Goal: Task Accomplishment & Management: Manage account settings

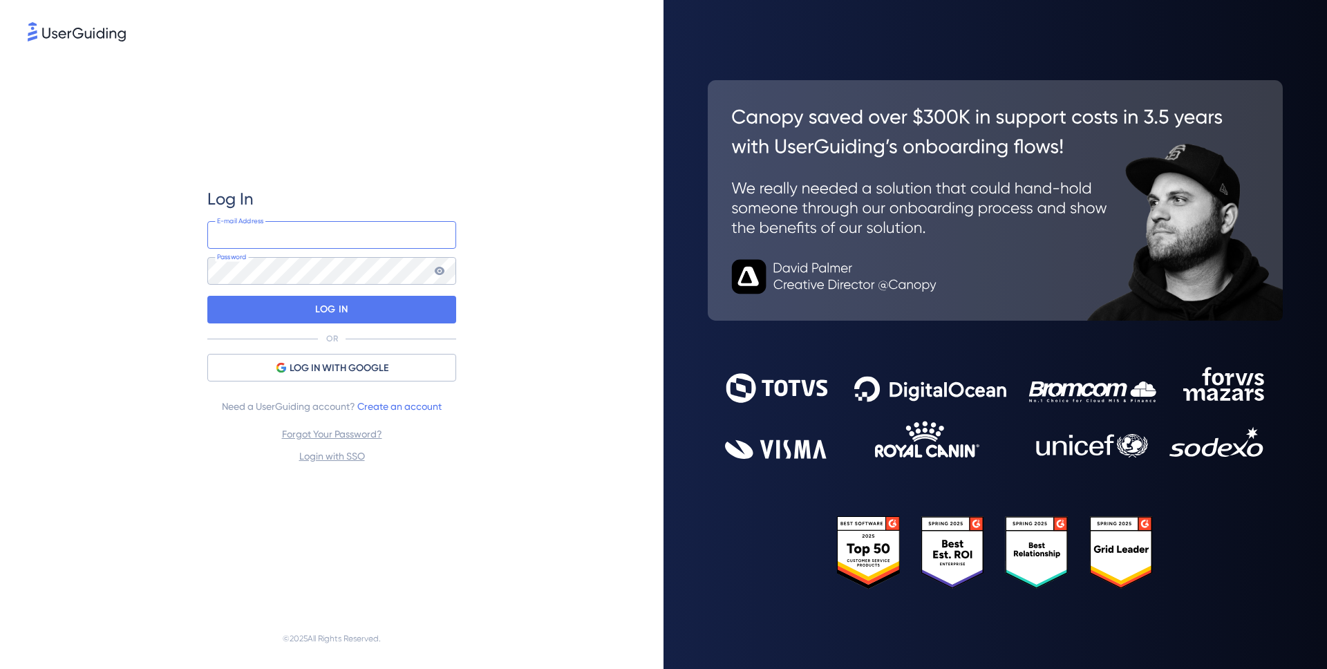
click at [332, 229] on input "email" at bounding box center [331, 235] width 249 height 28
type input "[PERSON_NAME][EMAIL_ADDRESS][PERSON_NAME][DOMAIN_NAME]"
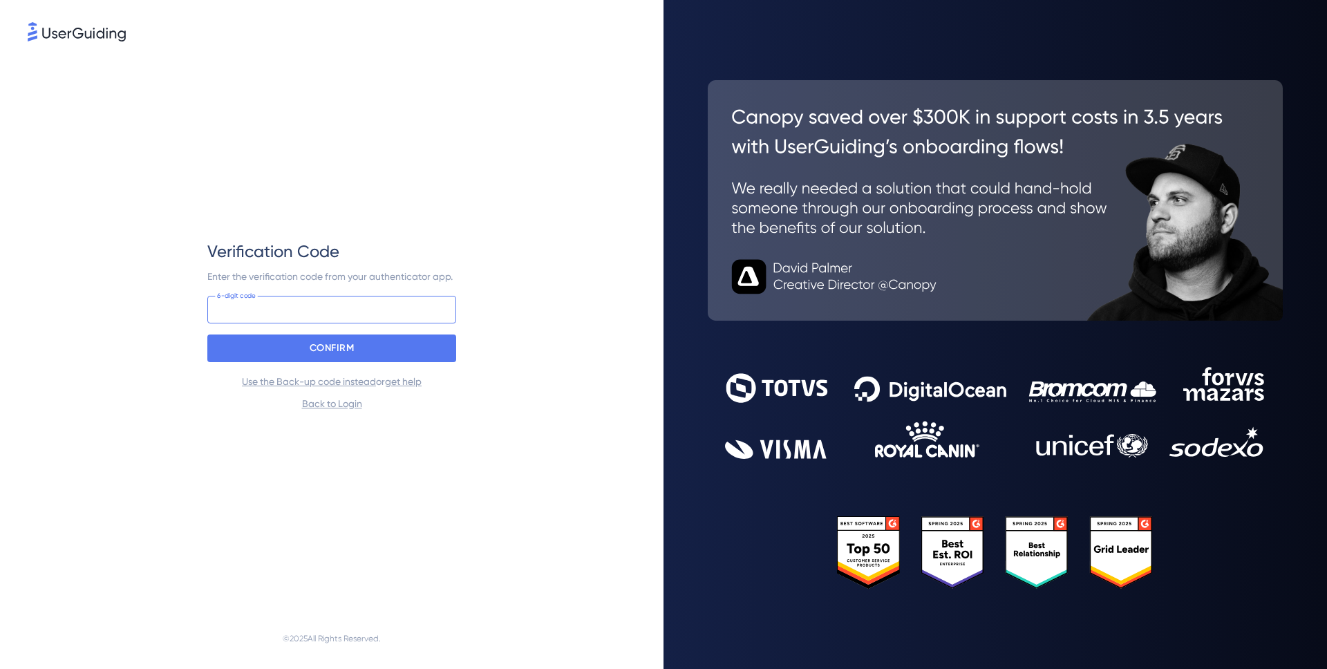
click at [262, 321] on input at bounding box center [331, 310] width 249 height 28
type input "248 797"
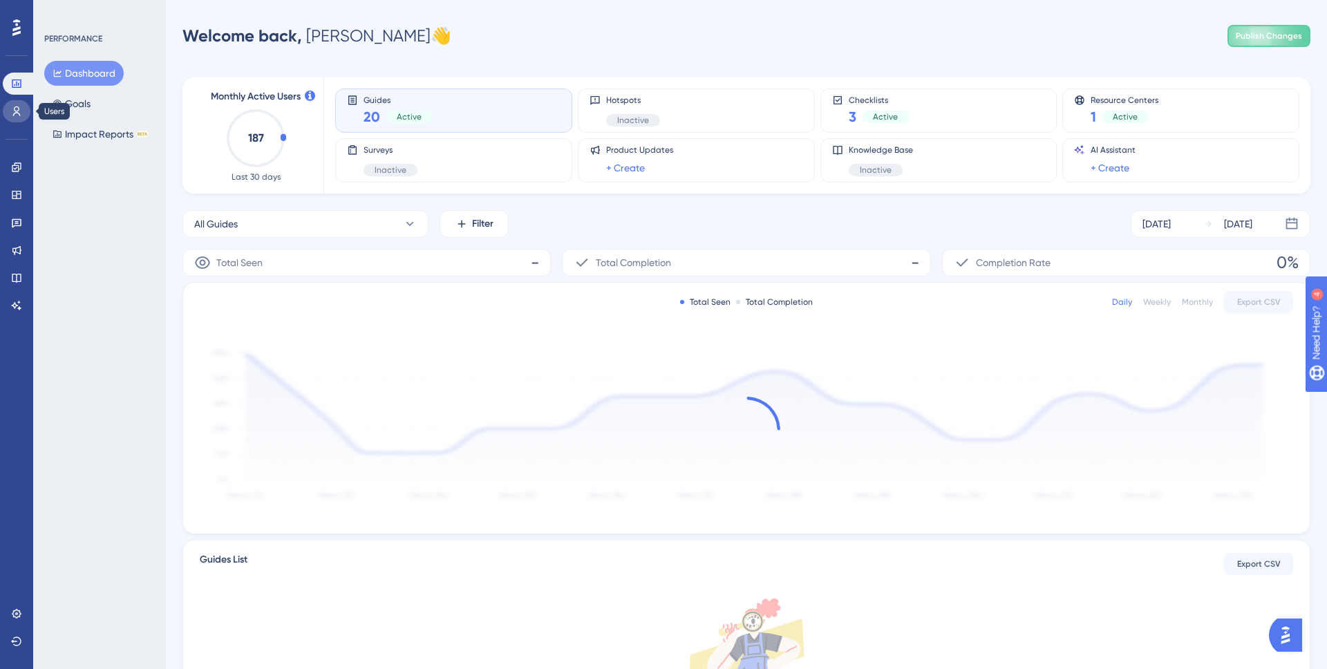
click at [18, 106] on icon at bounding box center [16, 111] width 11 height 11
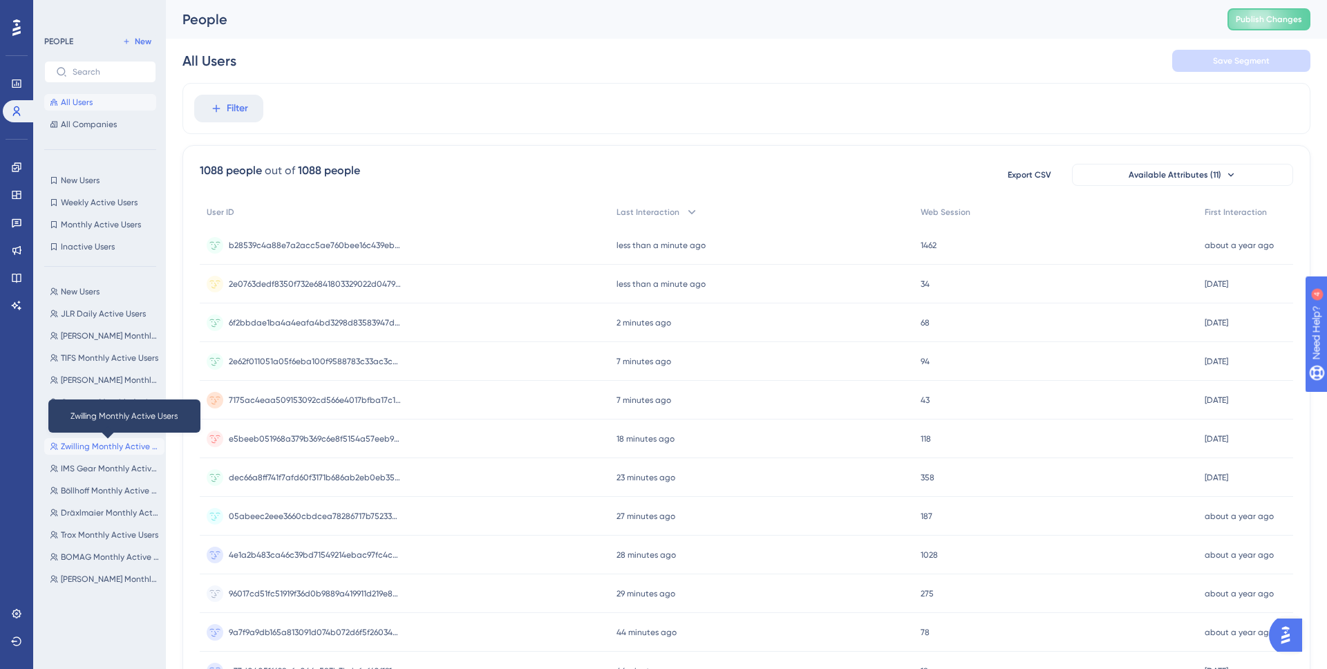
click at [108, 445] on span "Zwilling Monthly Active Users" at bounding box center [110, 446] width 98 height 11
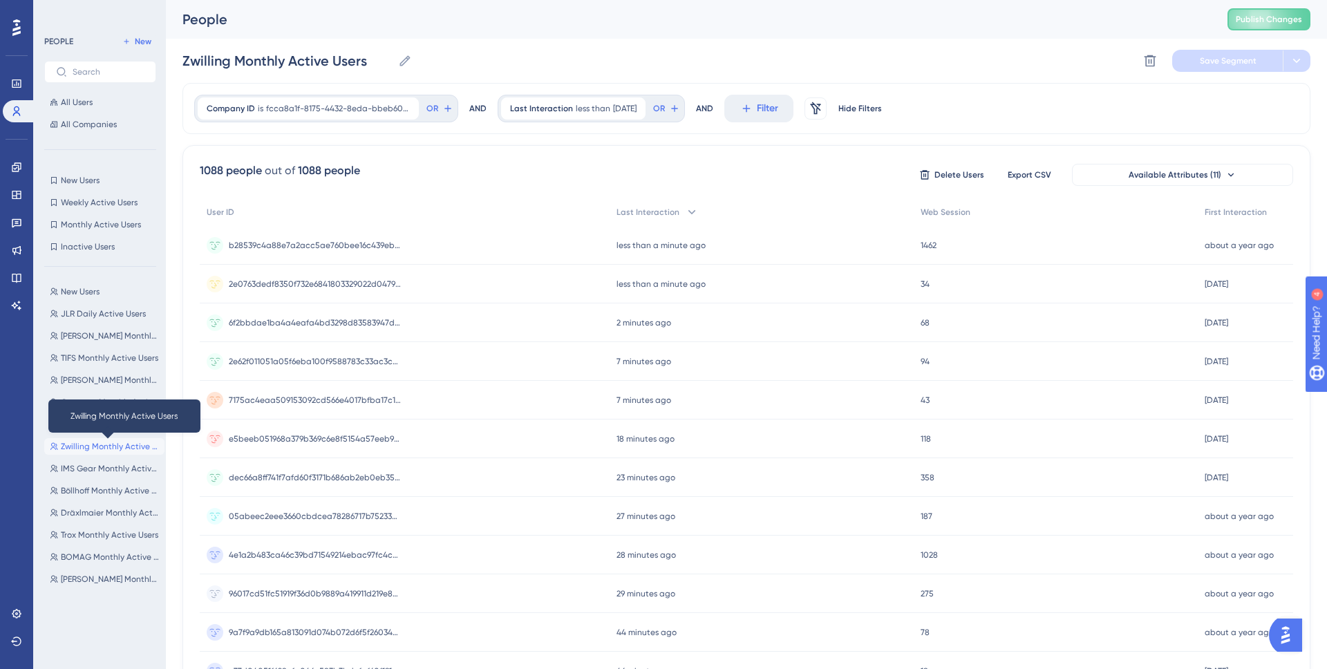
click at [108, 445] on span "Zwilling Monthly Active Users" at bounding box center [110, 446] width 98 height 11
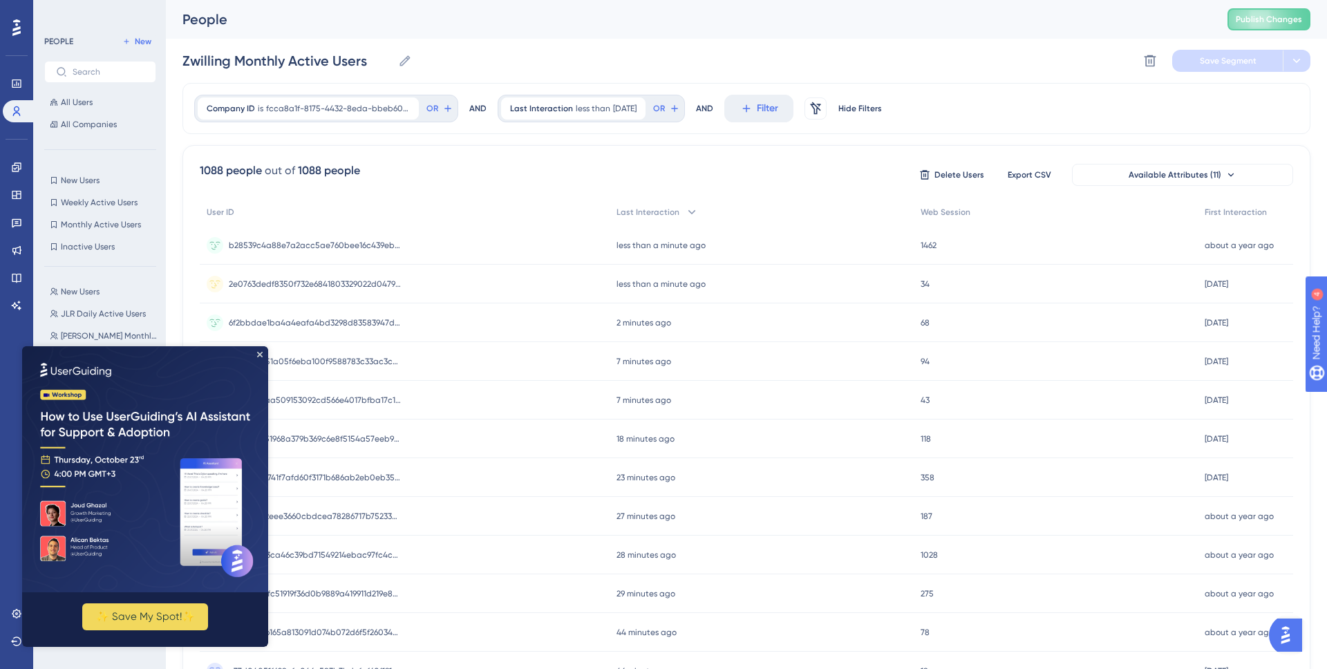
click at [264, 351] on img at bounding box center [145, 469] width 246 height 246
click at [72, 273] on div "PEOPLE New All Users All Companies New Users New Users Weekly Active Users Week…" at bounding box center [100, 338] width 112 height 611
click at [260, 354] on icon "Close Preview" at bounding box center [260, 355] width 6 height 6
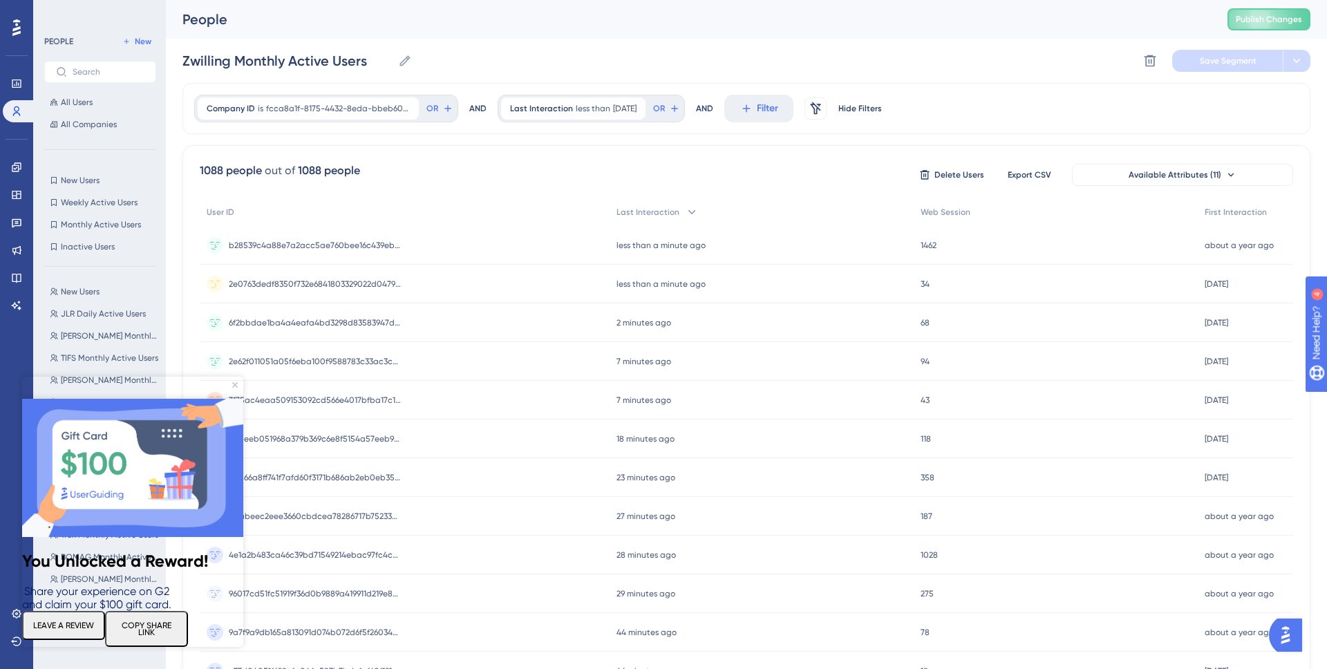
click at [235, 399] on img at bounding box center [132, 468] width 221 height 138
click at [235, 384] on icon "Close Preview" at bounding box center [235, 385] width 6 height 6
